Goal: Task Accomplishment & Management: Use online tool/utility

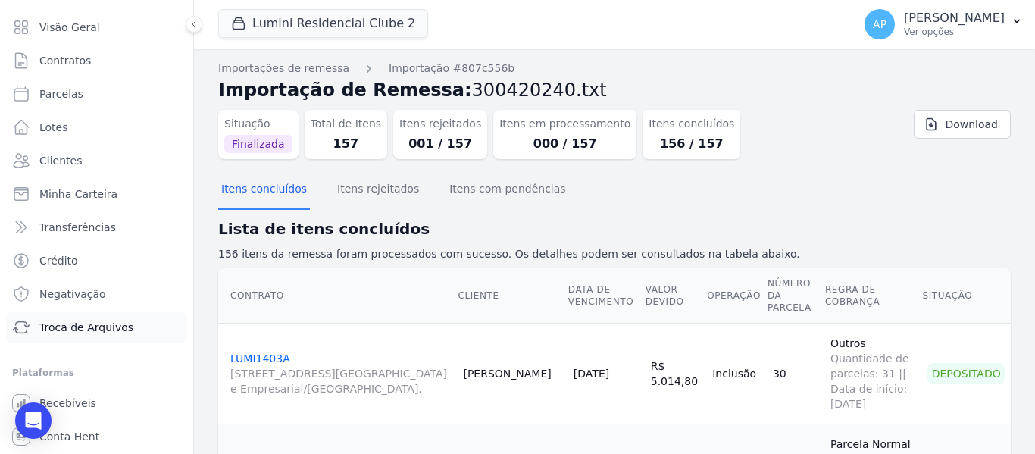
scroll to position [64, 0]
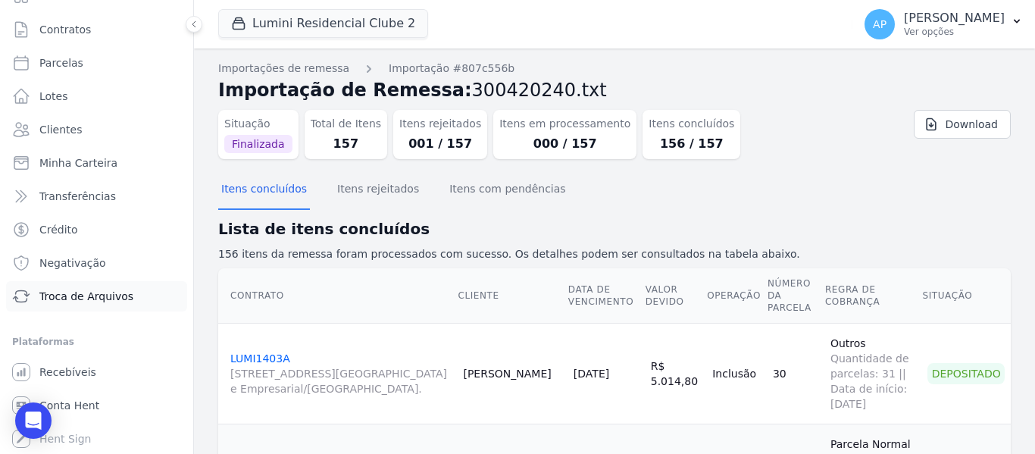
click at [87, 290] on span "Troca de Arquivos" at bounding box center [86, 296] width 94 height 15
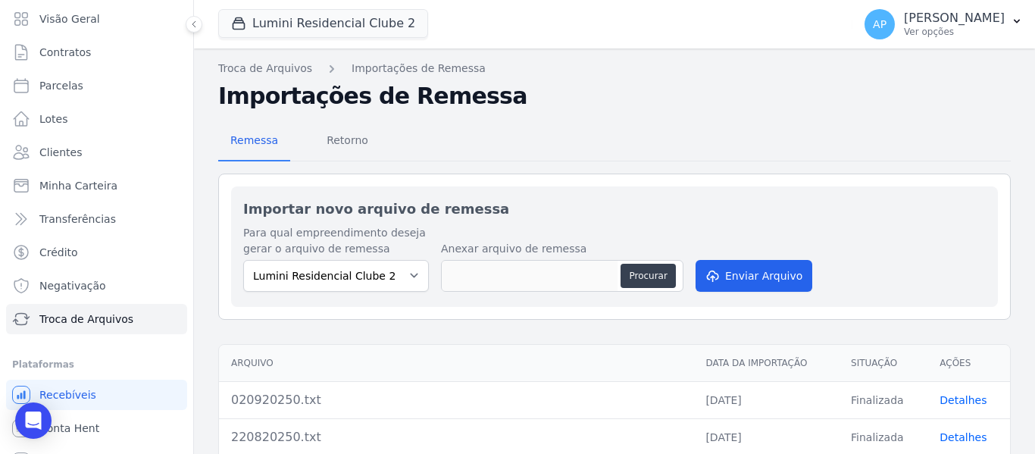
scroll to position [64, 0]
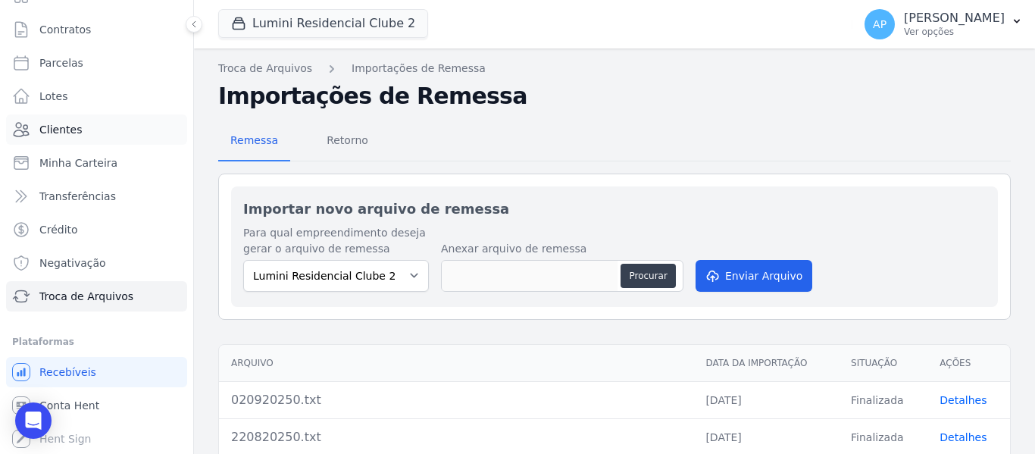
click at [112, 127] on link "Clientes" at bounding box center [96, 129] width 181 height 30
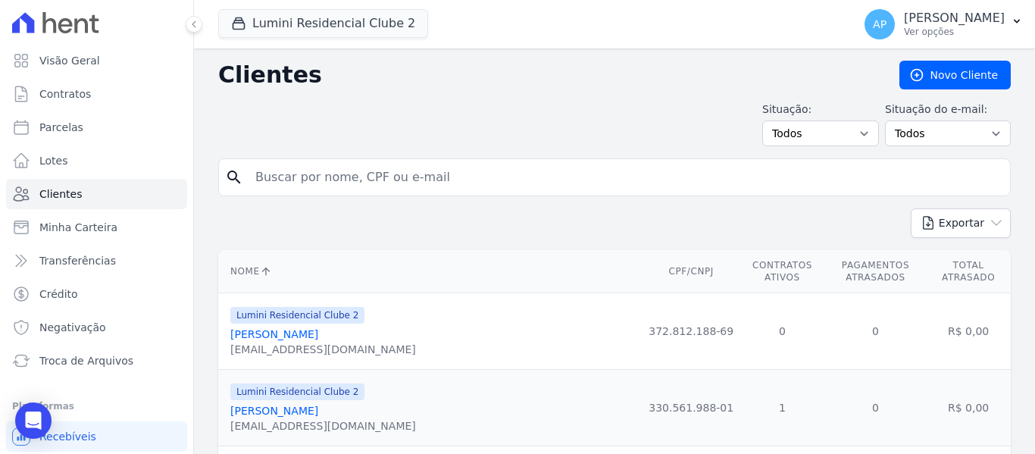
click at [508, 180] on input "search" at bounding box center [625, 177] width 758 height 30
paste input "[PERSON_NAME] DA [PERSON_NAME]"
type input "[PERSON_NAME] DA [PERSON_NAME]"
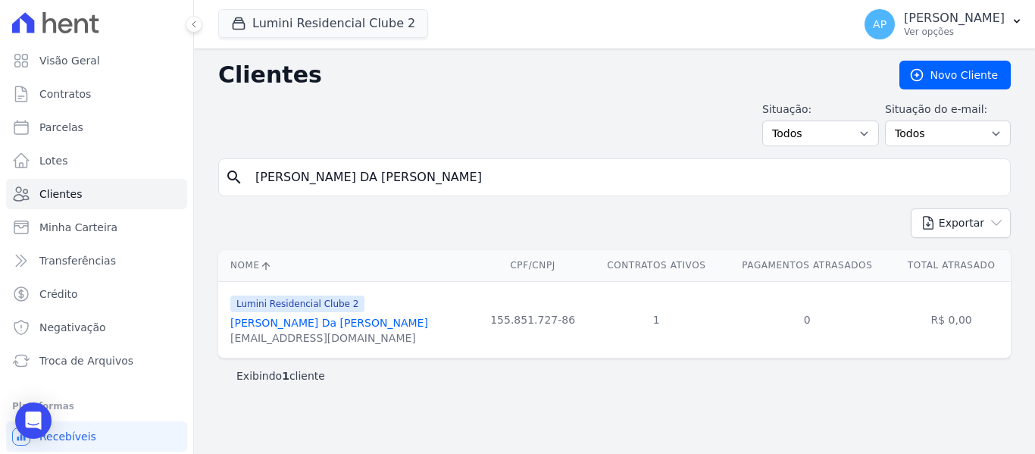
click at [405, 318] on link "[PERSON_NAME] Da [PERSON_NAME]" at bounding box center [329, 323] width 198 height 12
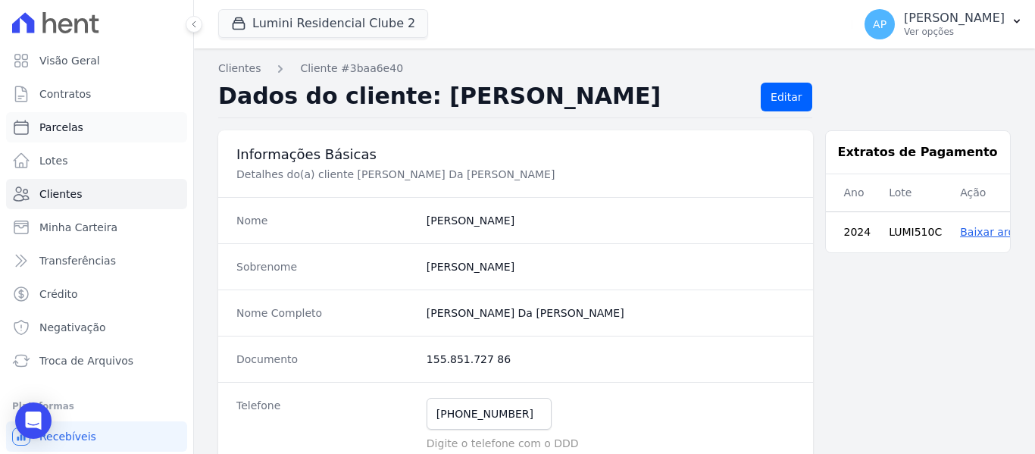
click at [87, 126] on link "Parcelas" at bounding box center [96, 127] width 181 height 30
select select
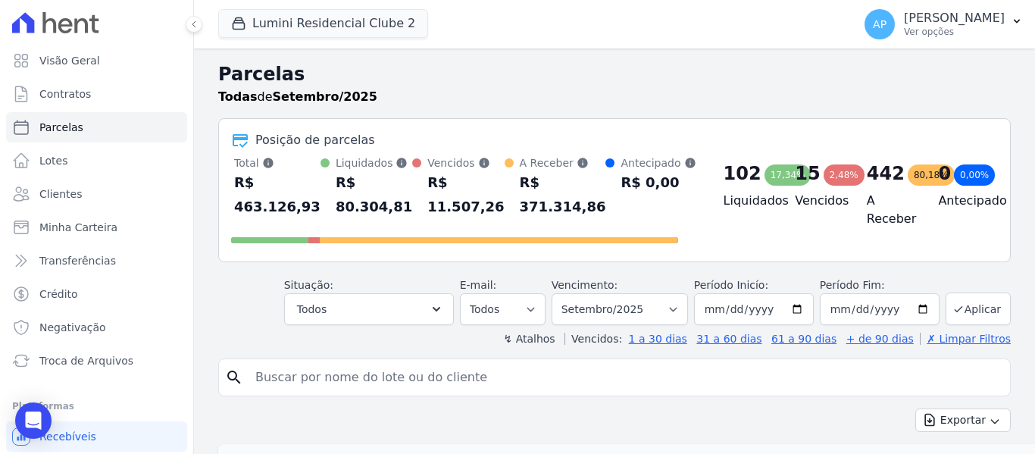
click at [361, 384] on input "search" at bounding box center [625, 377] width 758 height 30
type input "510C"
select select
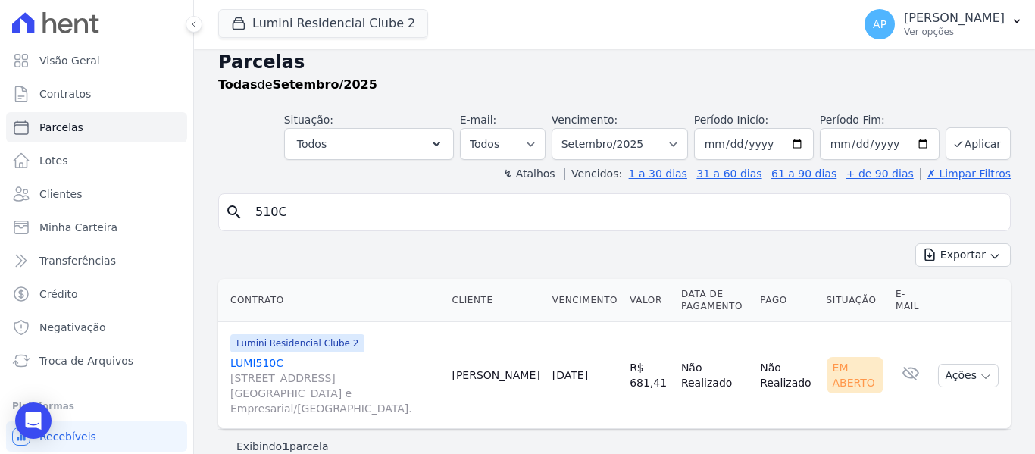
scroll to position [18, 0]
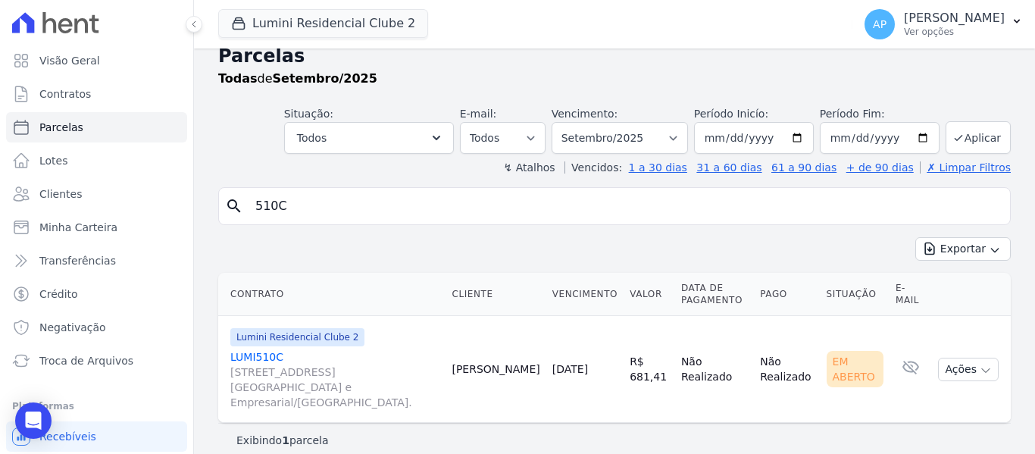
click at [267, 352] on link "LUMI510C [STREET_ADDRESS][GEOGRAPHIC_DATA] e Empresarial/[GEOGRAPHIC_DATA]." at bounding box center [334, 379] width 209 height 61
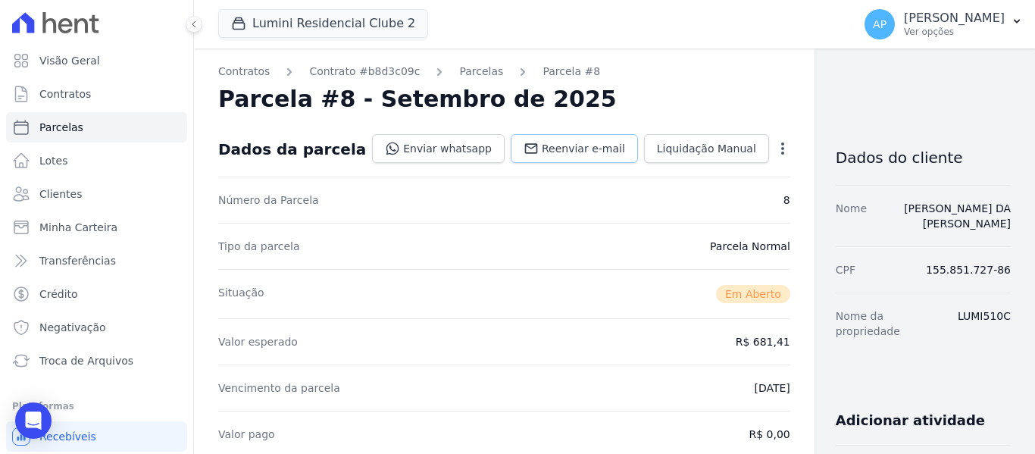
click at [542, 149] on span "Reenviar e-mail" at bounding box center [583, 148] width 83 height 15
click at [108, 137] on link "Parcelas" at bounding box center [96, 127] width 181 height 30
select select
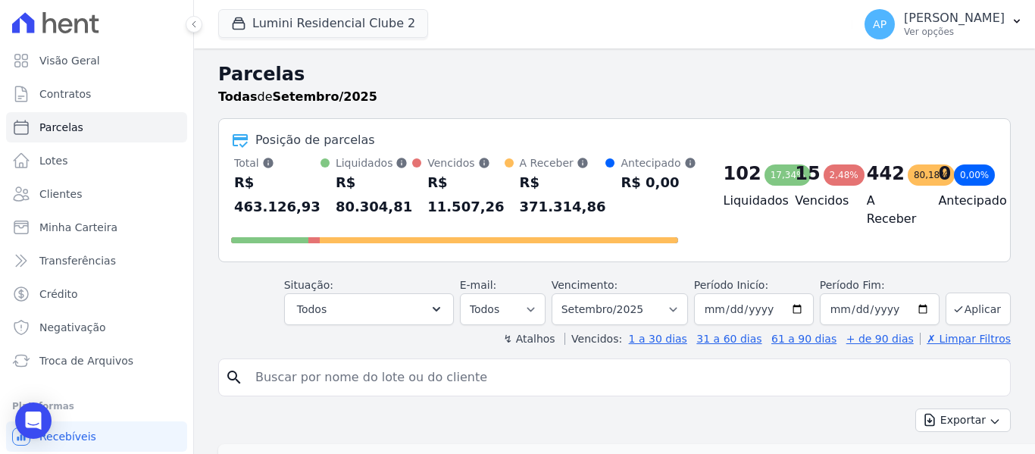
click at [435, 362] on input "search" at bounding box center [625, 377] width 758 height 30
paste input "1405C"
type input "1405C"
select select
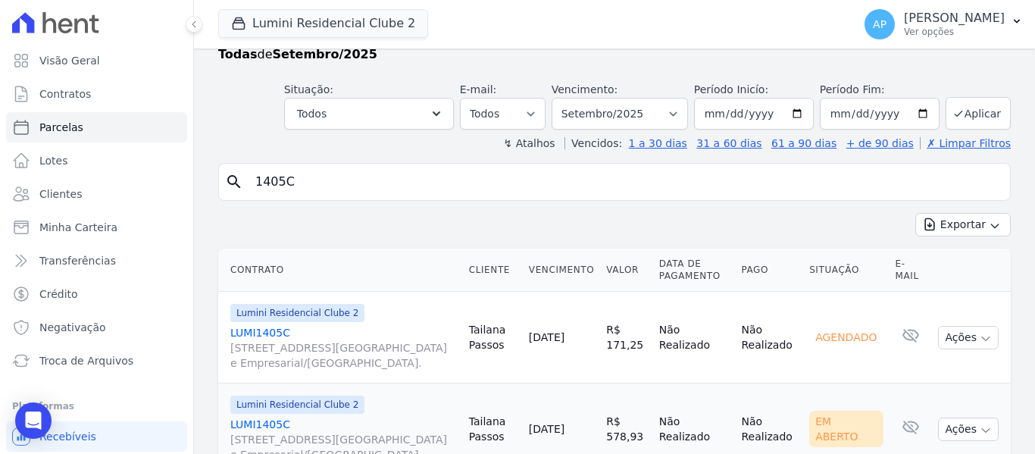
scroll to position [76, 0]
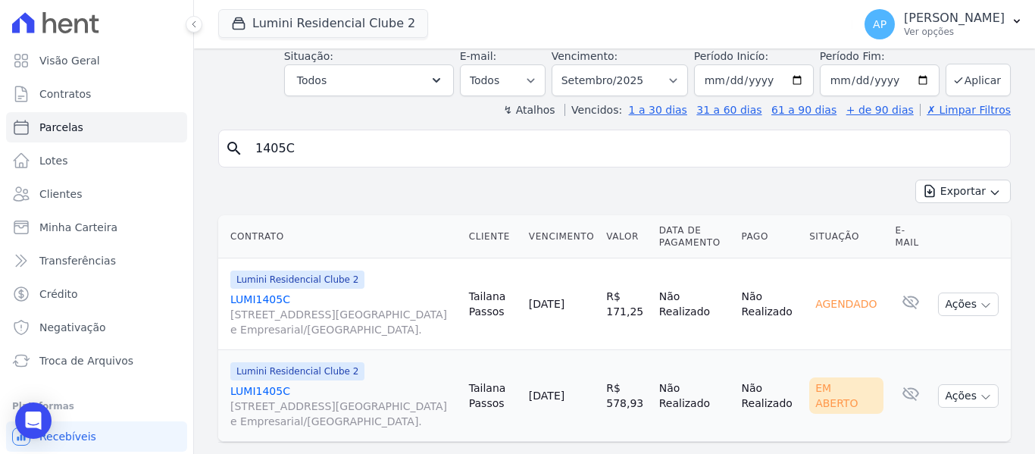
click at [260, 384] on link "LUMI1405C [STREET_ADDRESS][GEOGRAPHIC_DATA] e Empresarial/[GEOGRAPHIC_DATA]." at bounding box center [343, 406] width 227 height 45
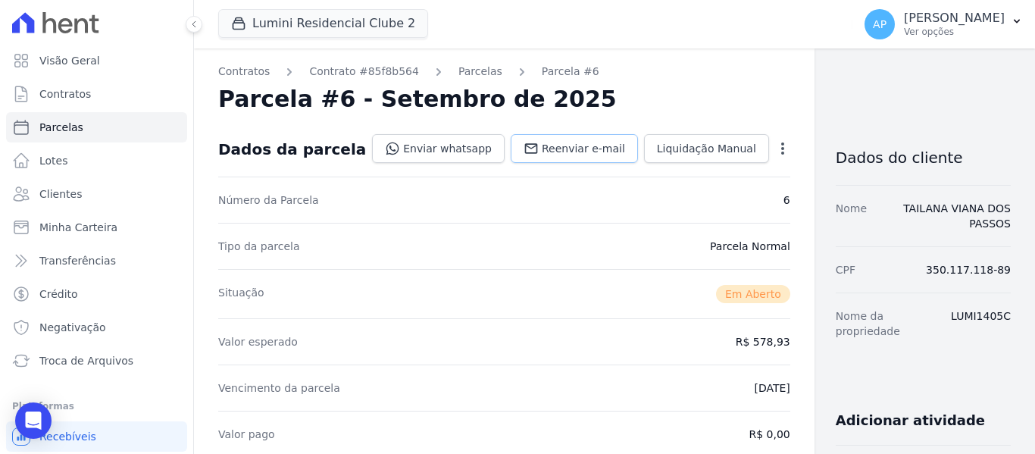
click at [525, 156] on link "Reenviar e-mail" at bounding box center [574, 148] width 127 height 29
